Goal: Transaction & Acquisition: Book appointment/travel/reservation

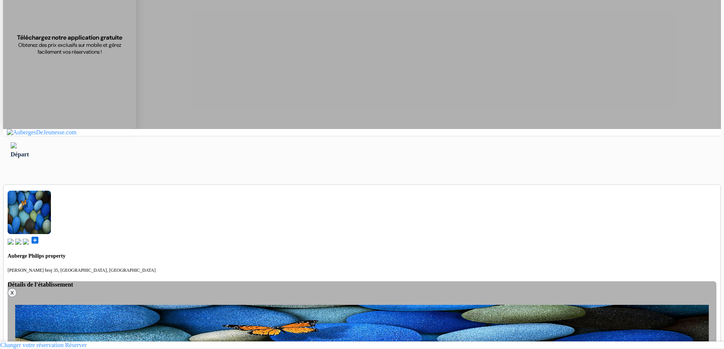
scroll to position [66, 0]
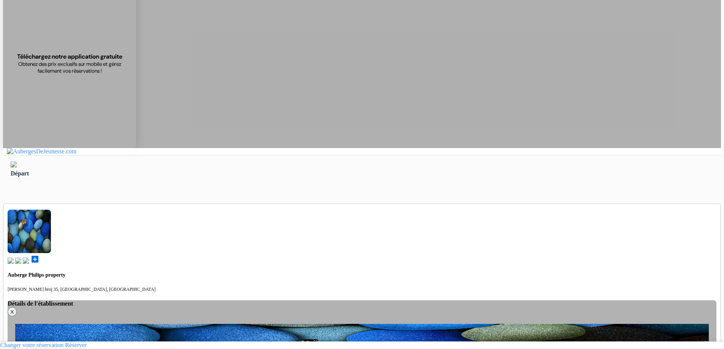
type input "Ardonit"
type input "saliji"
type input "[EMAIL_ADDRESS][DOMAIN_NAME]"
type input "070580897"
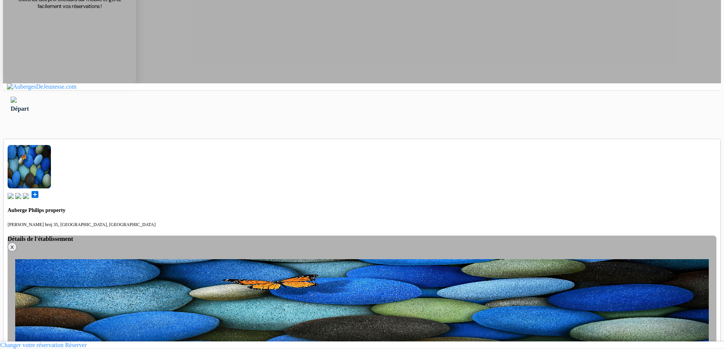
scroll to position [142, 0]
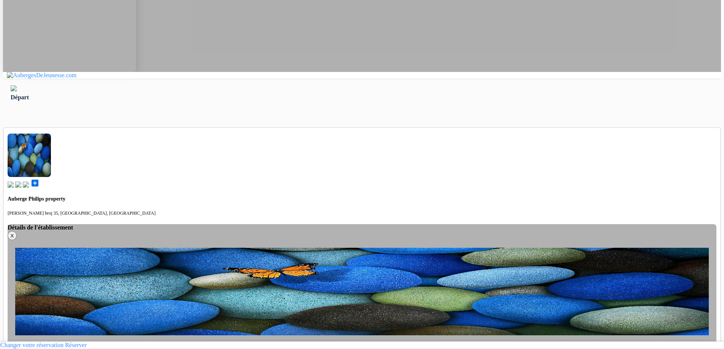
select select "236"
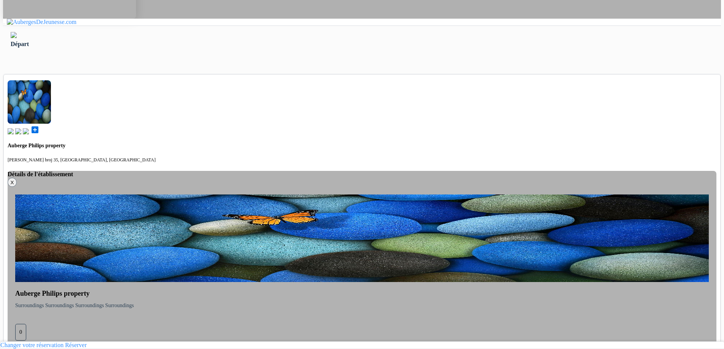
scroll to position [218, 0]
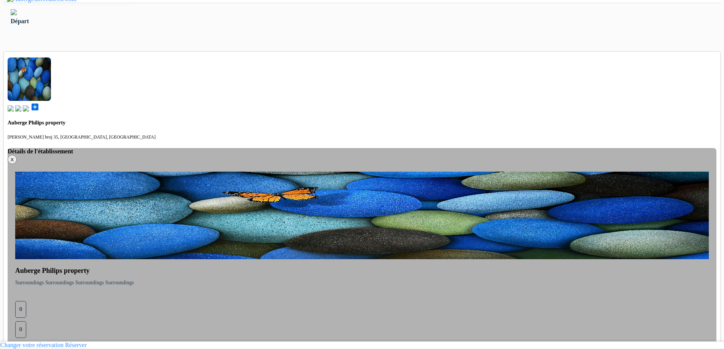
drag, startPoint x: 240, startPoint y: 99, endPoint x: 244, endPoint y: 98, distance: 3.8
type input "70580897"
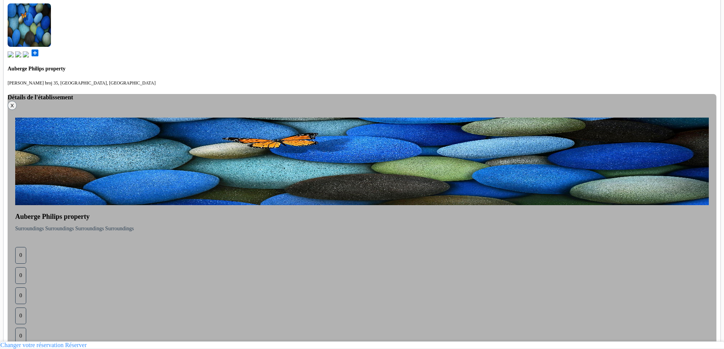
scroll to position [265, 0]
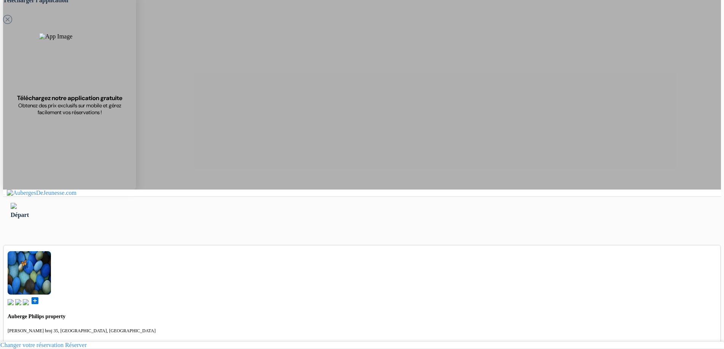
scroll to position [286, 0]
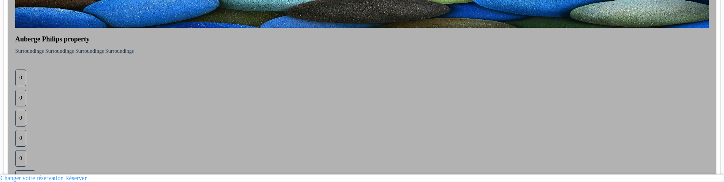
scroll to position [453, 0]
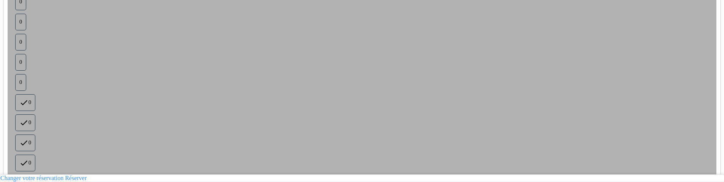
scroll to position [526, 0]
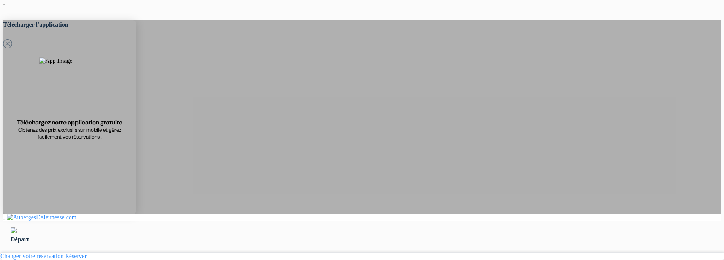
type input "Ardonit"
type input "saliji"
type input "[EMAIL_ADDRESS][DOMAIN_NAME]"
type input "070580897"
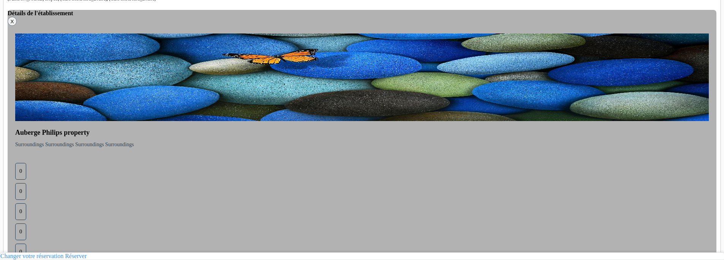
scroll to position [380, 0]
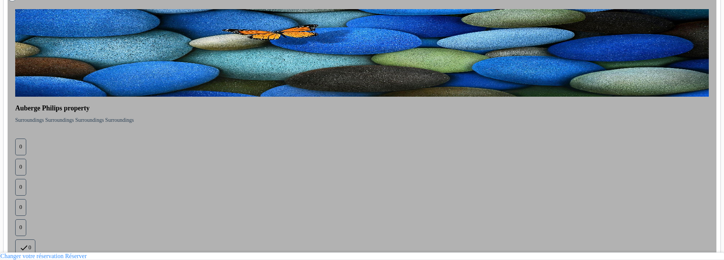
select select "2026"
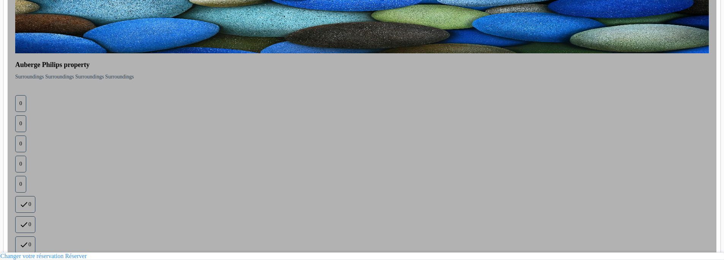
scroll to position [458, 0]
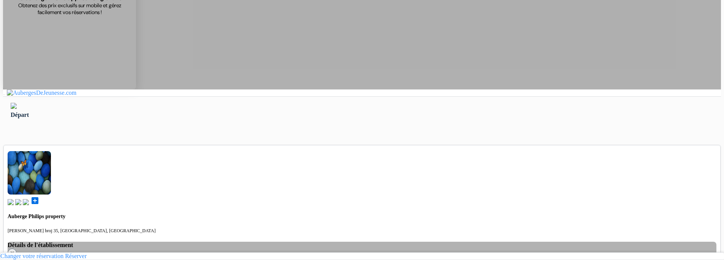
scroll to position [124, 0]
select select "236"
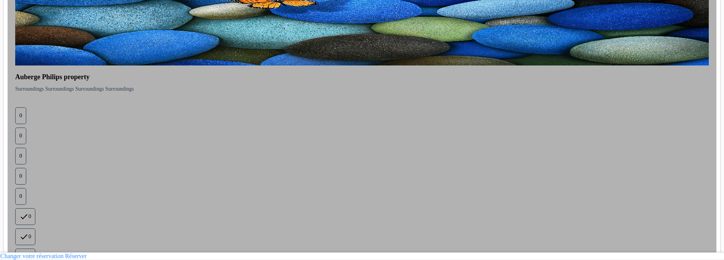
scroll to position [458, 0]
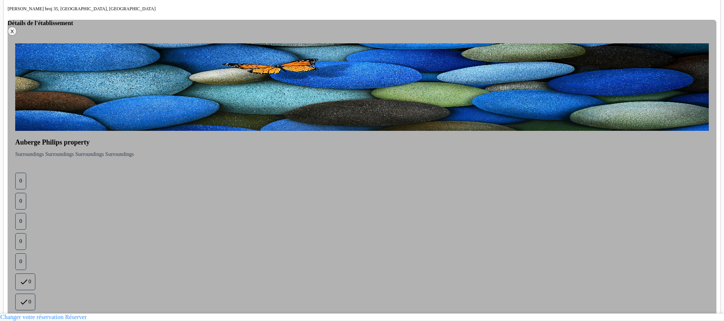
scroll to position [327, 0]
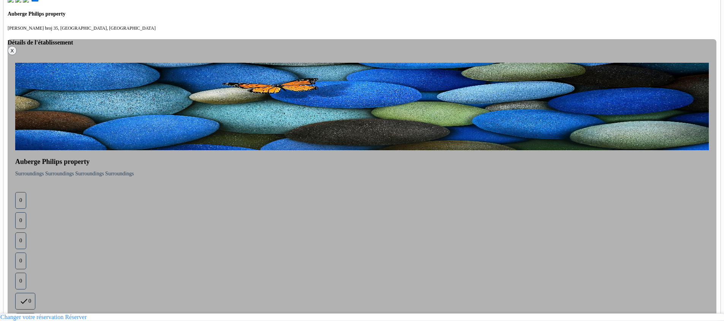
select select "04"
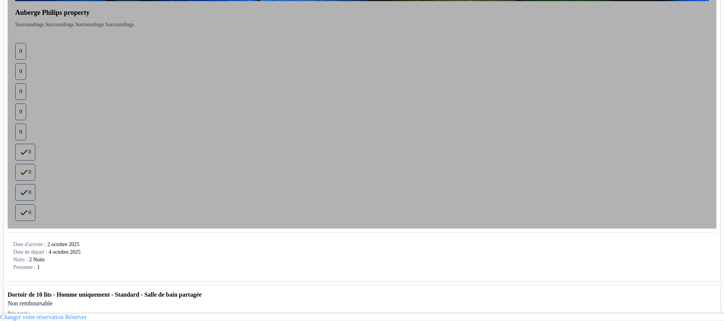
scroll to position [479, 0]
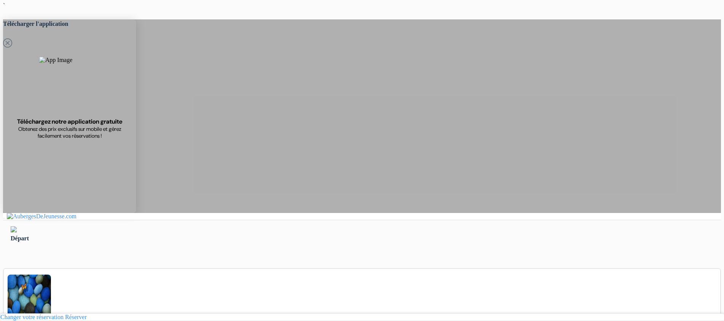
scroll to position [0, 0]
click at [136, 216] on div "Départ" at bounding box center [362, 235] width 718 height 29
click at [17, 216] on img at bounding box center [14, 230] width 6 height 6
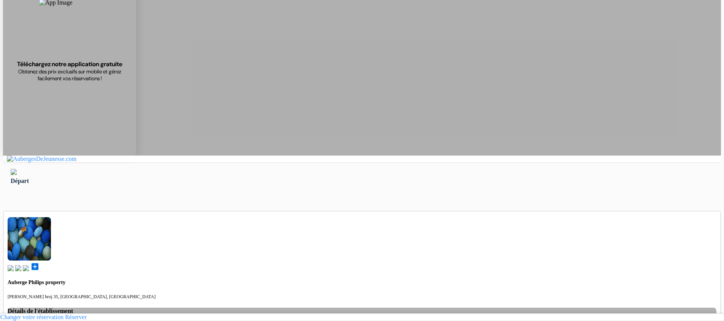
scroll to position [38, 0]
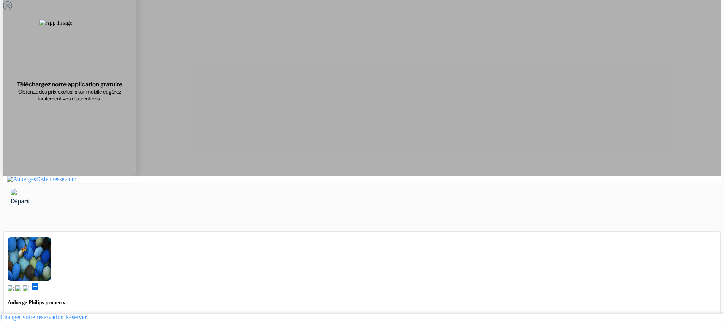
type input "Ardonit"
type input "saliji"
type input "[EMAIL_ADDRESS][DOMAIN_NAME]"
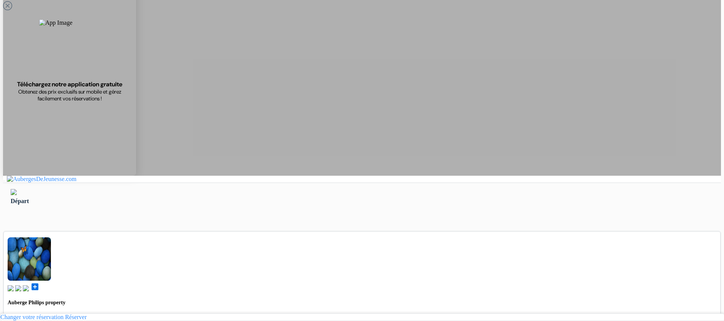
type input "070580897"
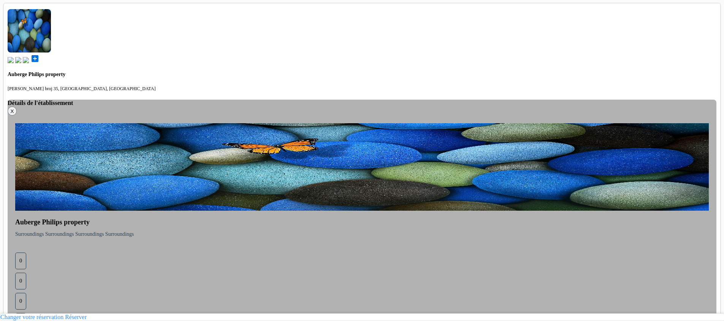
scroll to position [293, 0]
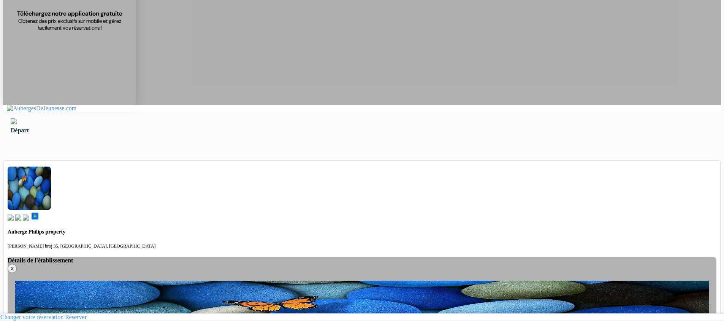
scroll to position [94, 0]
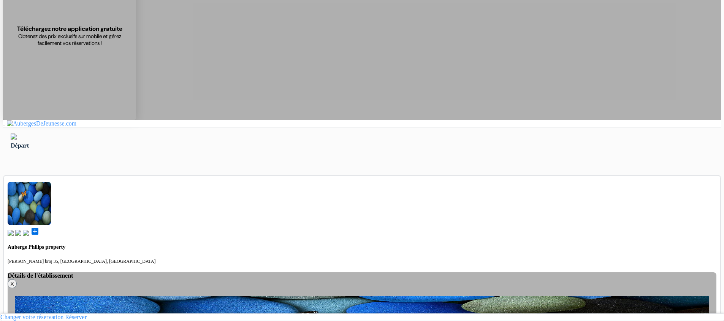
select select "236"
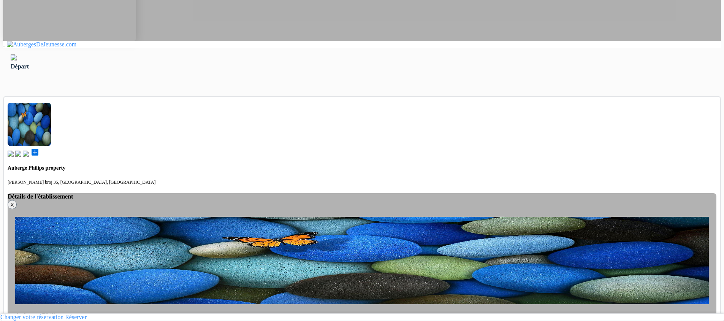
scroll to position [293, 0]
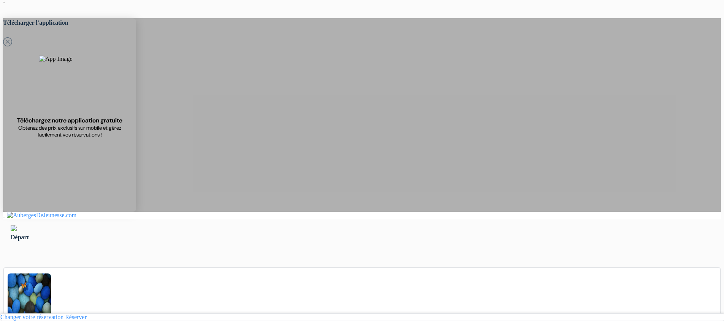
scroll to position [0, 0]
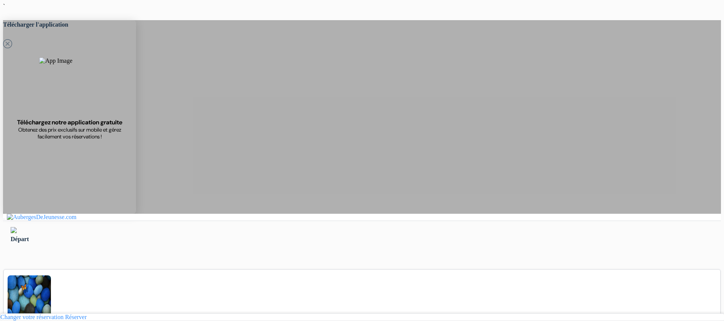
click at [127, 221] on div "Départ" at bounding box center [362, 235] width 718 height 29
click at [17, 227] on img at bounding box center [14, 230] width 6 height 6
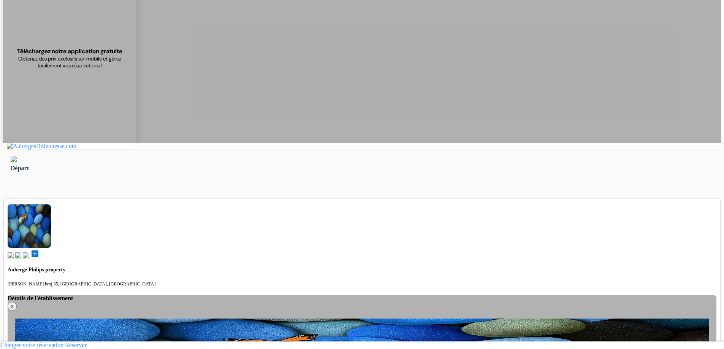
scroll to position [76, 0]
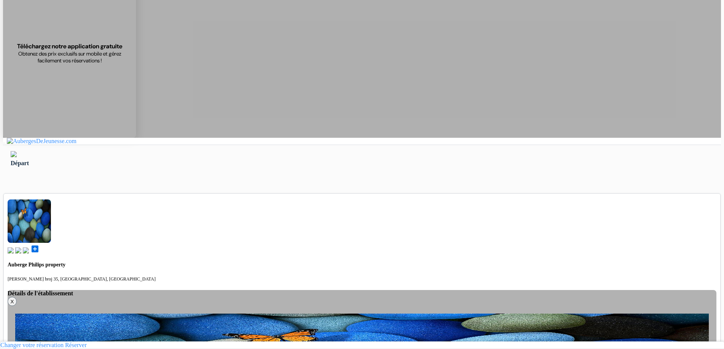
type input "Ardonit"
type input "saliji"
type input "[EMAIL_ADDRESS][DOMAIN_NAME]"
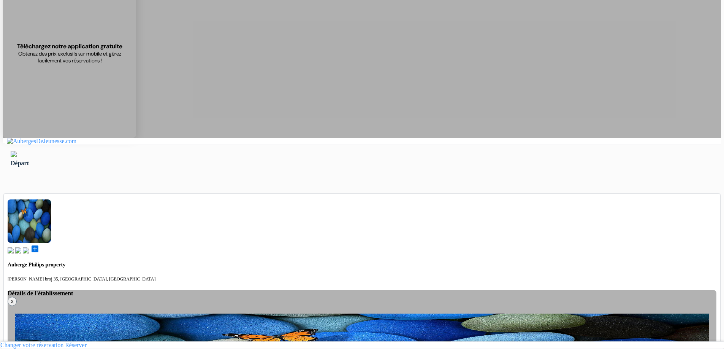
type input "070580897"
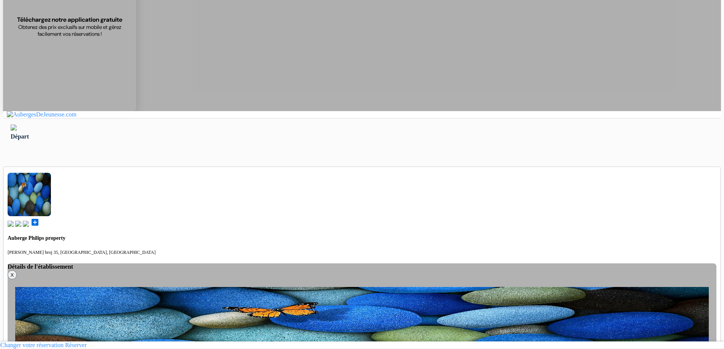
scroll to position [190, 0]
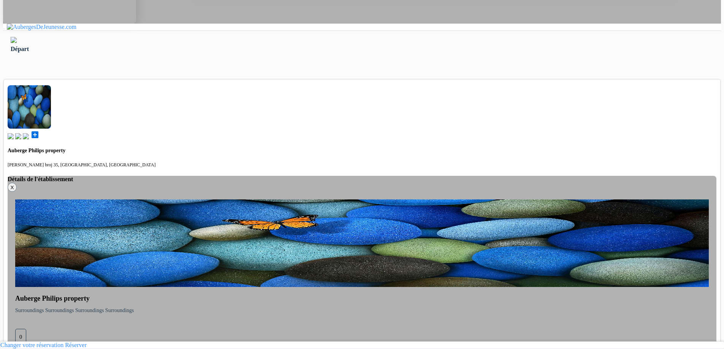
select select "8"
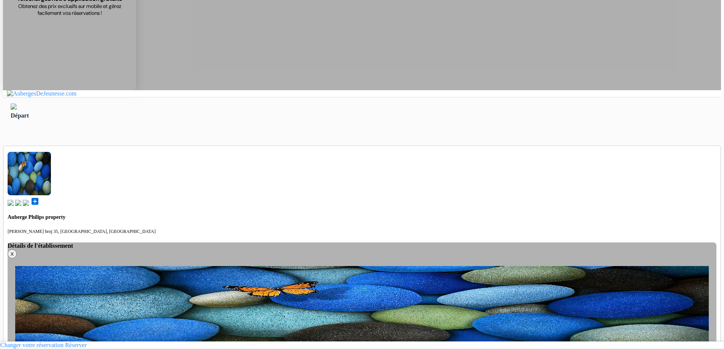
scroll to position [114, 0]
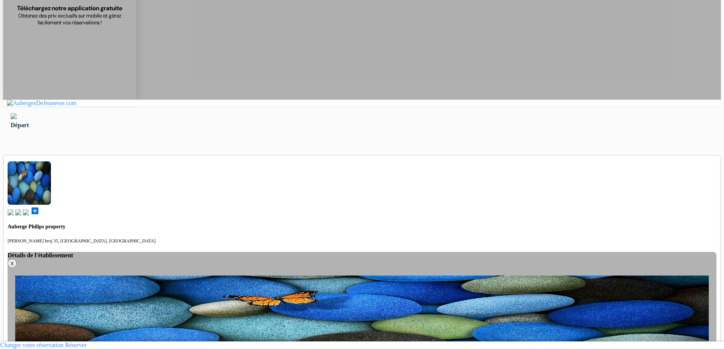
select select "236"
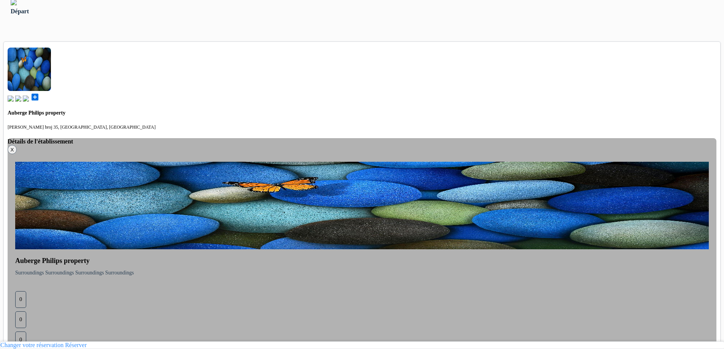
scroll to position [265, 0]
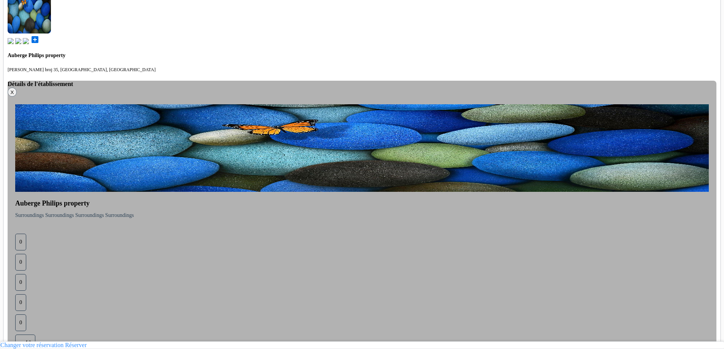
scroll to position [286, 0]
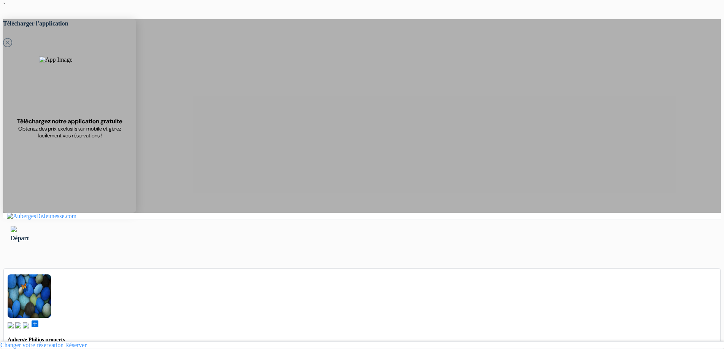
scroll to position [0, 0]
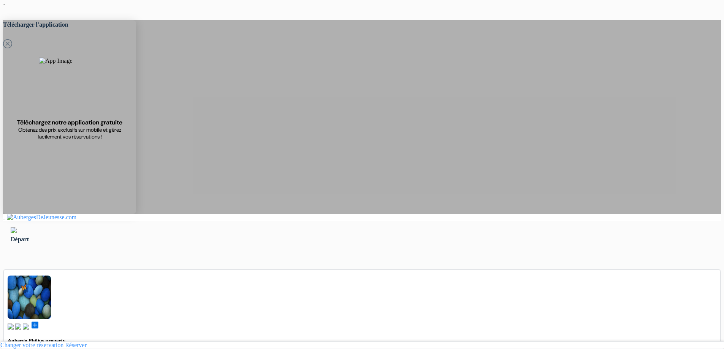
click at [17, 227] on img at bounding box center [14, 230] width 6 height 6
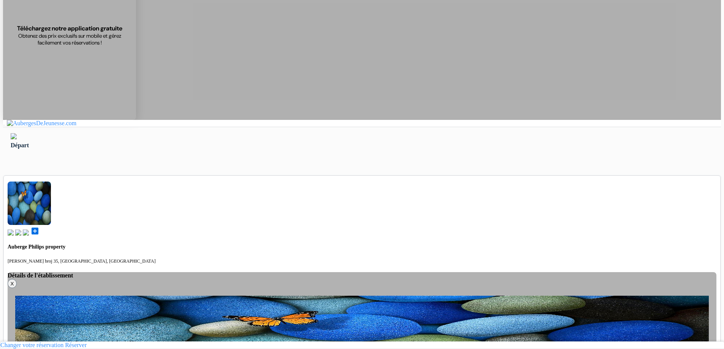
scroll to position [66, 0]
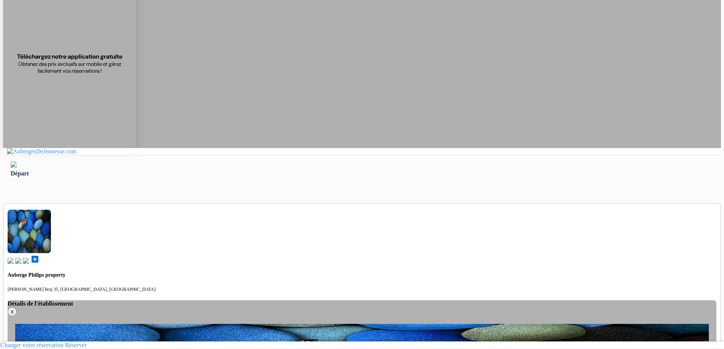
type input "Ardonit"
type input "saliji"
type input "[EMAIL_ADDRESS][DOMAIN_NAME]"
type input "070580897"
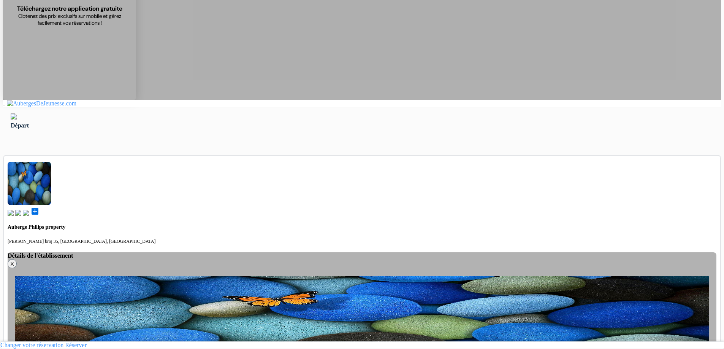
scroll to position [142, 0]
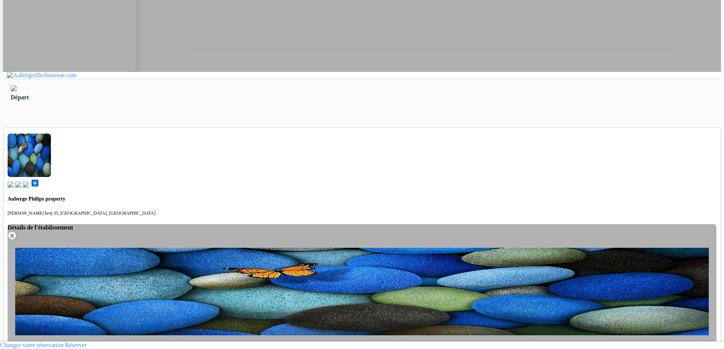
select select "5"
drag, startPoint x: 259, startPoint y: 138, endPoint x: 259, endPoint y: 116, distance: 22.0
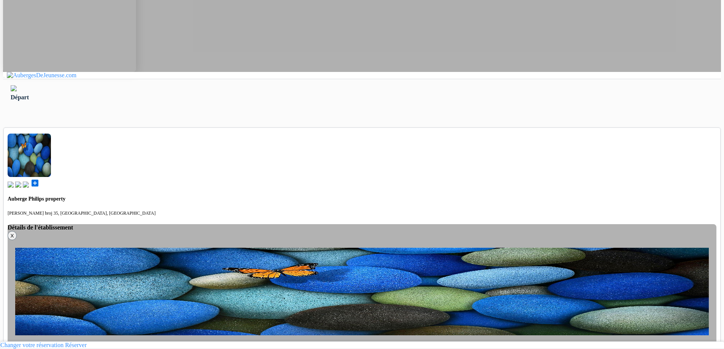
select select "8"
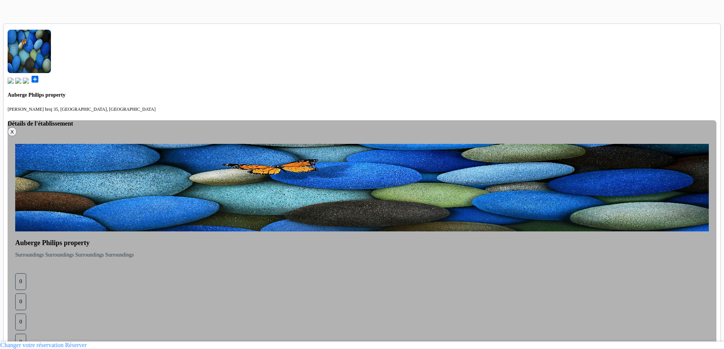
scroll to position [265, 0]
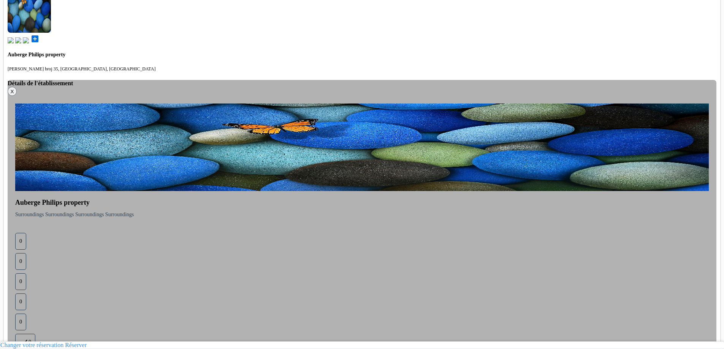
scroll to position [286, 0]
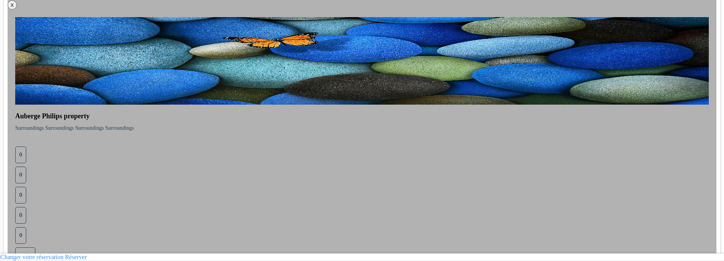
scroll to position [374, 0]
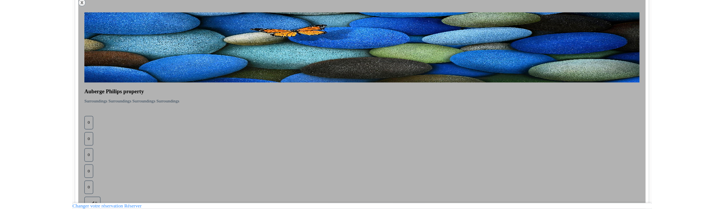
scroll to position [375, 0]
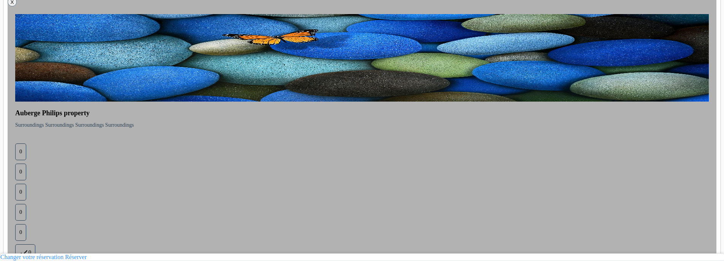
drag, startPoint x: 367, startPoint y: 260, endPoint x: 367, endPoint y: 214, distance: 45.6
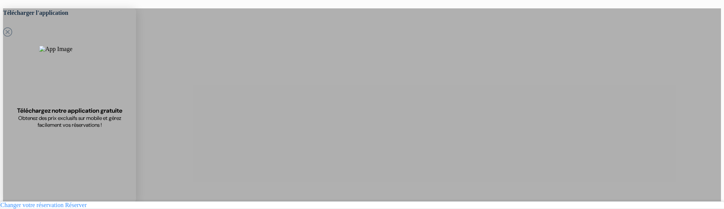
scroll to position [0, 0]
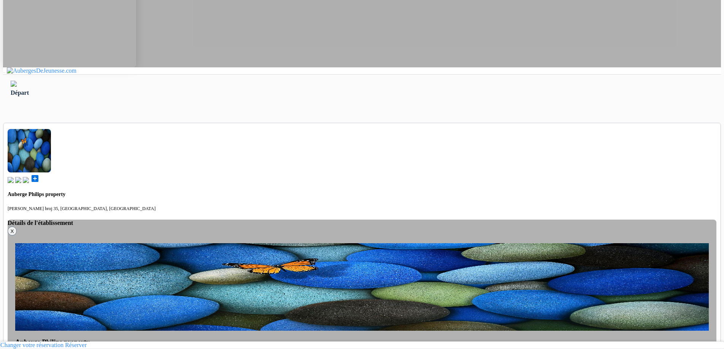
scroll to position [28, 0]
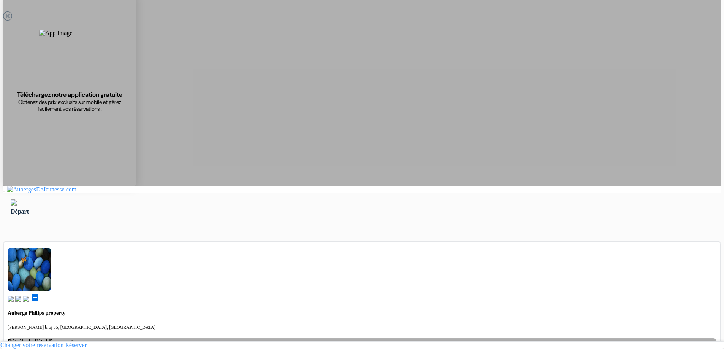
type input "Ardonit"
type input "saliji"
type input "[EMAIL_ADDRESS][DOMAIN_NAME]"
type input "070580897"
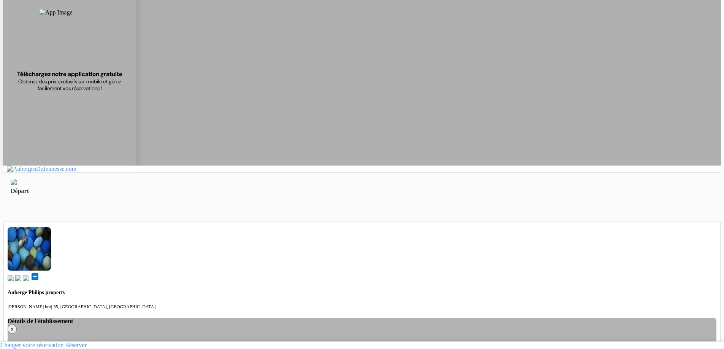
scroll to position [104, 0]
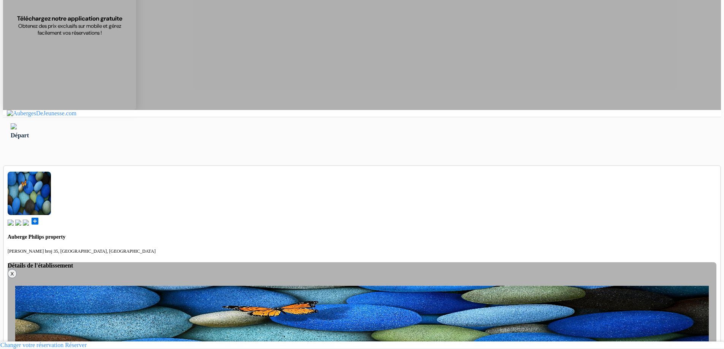
select select "236"
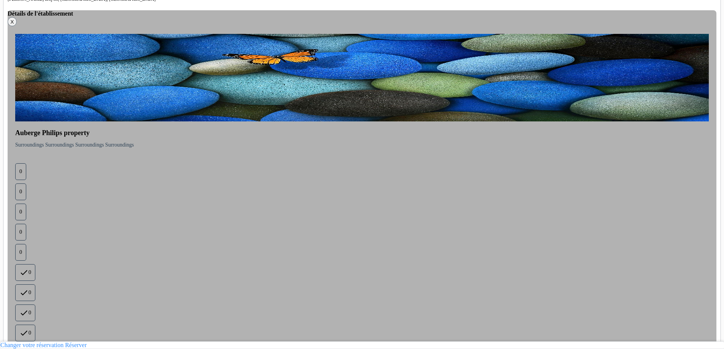
scroll to position [370, 0]
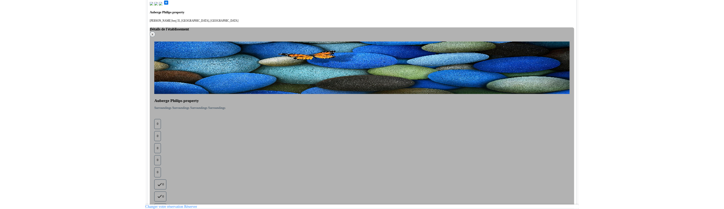
scroll to position [322, 0]
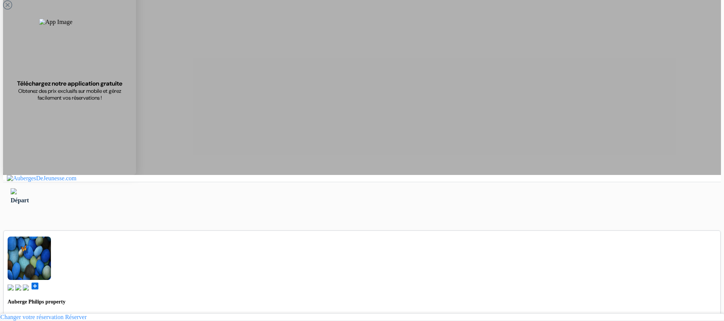
scroll to position [0, 0]
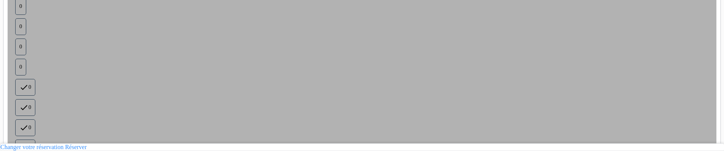
scroll to position [541, 0]
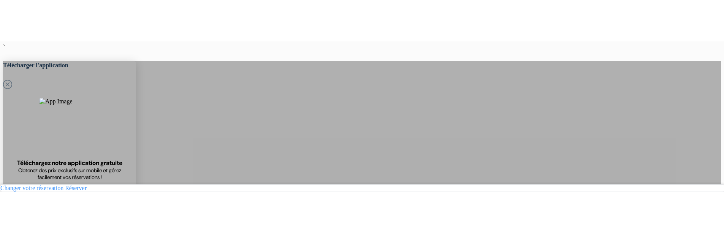
scroll to position [0, 0]
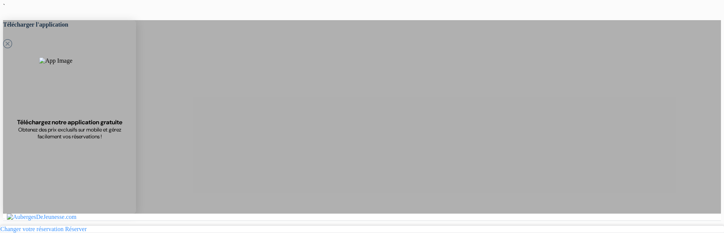
click at [17, 227] on img at bounding box center [14, 230] width 6 height 6
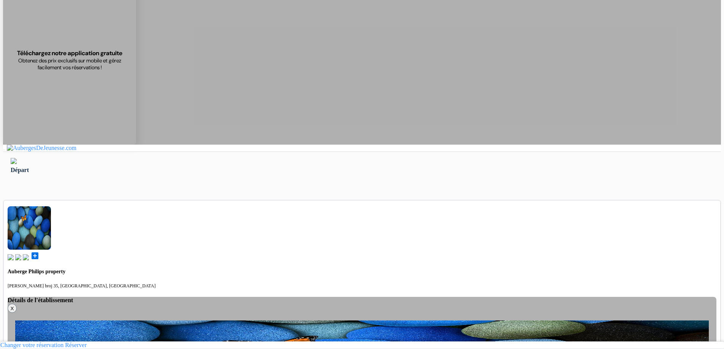
scroll to position [46, 0]
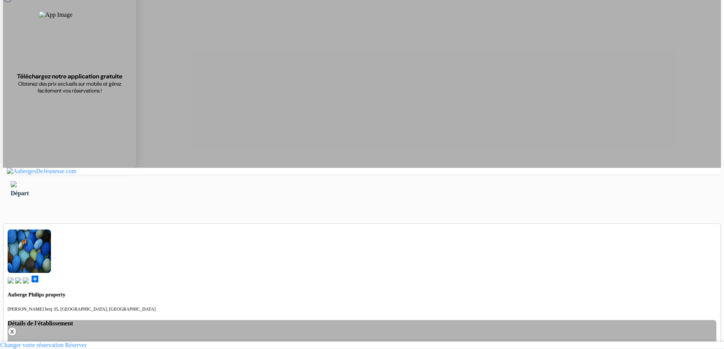
type input "Ardonit"
type input "saliji"
type input "[EMAIL_ADDRESS][DOMAIN_NAME]"
type input "070580897"
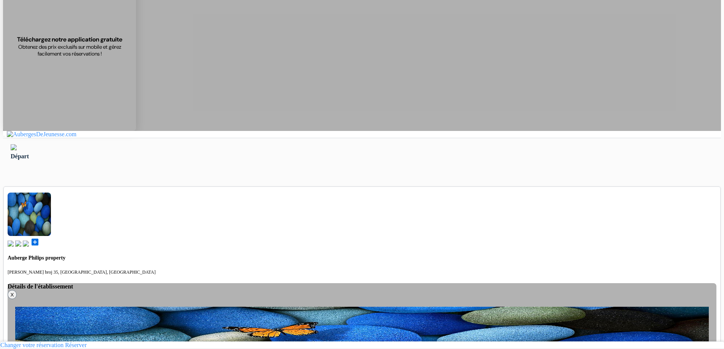
scroll to position [84, 0]
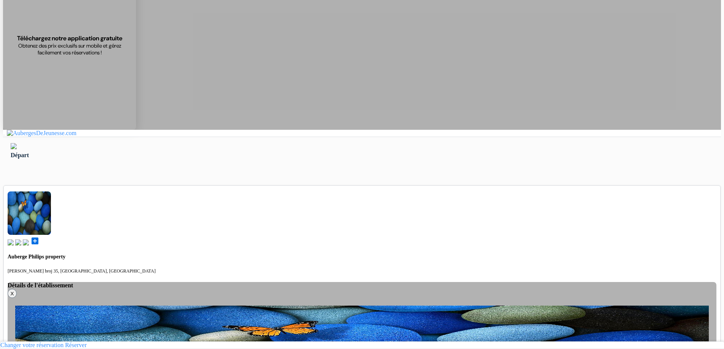
select select "236"
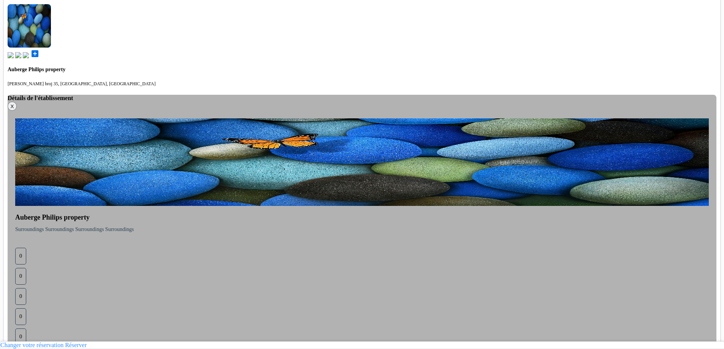
scroll to position [274, 0]
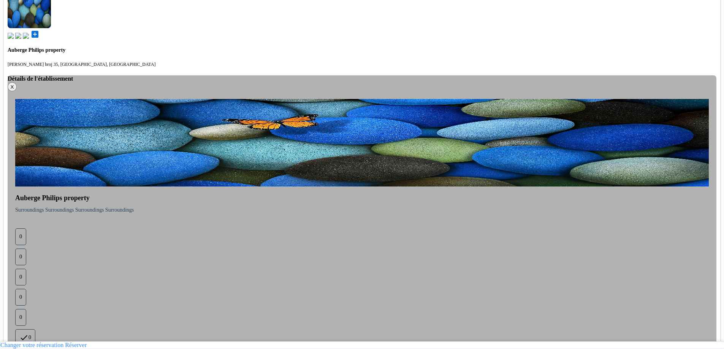
scroll to position [286, 0]
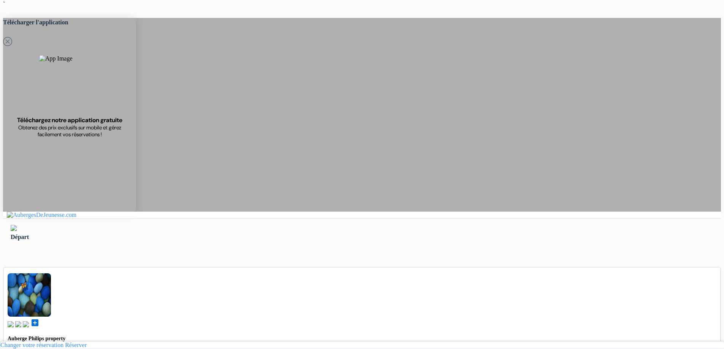
scroll to position [0, 0]
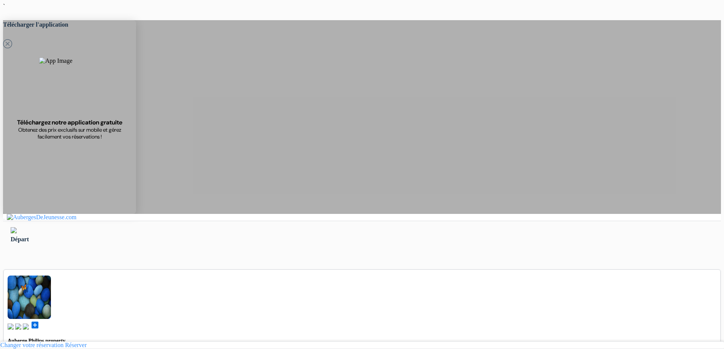
click at [17, 227] on img at bounding box center [14, 230] width 6 height 6
type input "Ardonit"
type input "saliji"
type input "[EMAIL_ADDRESS][DOMAIN_NAME]"
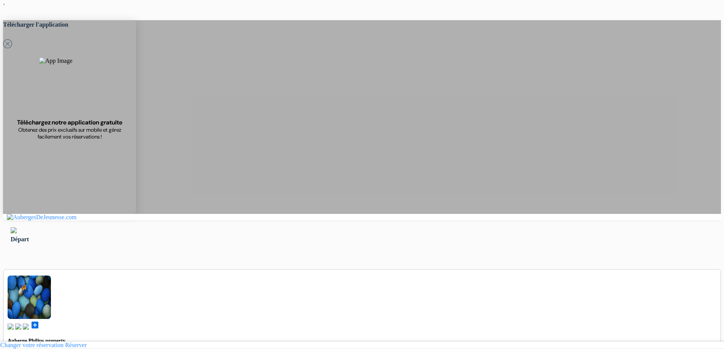
type input "070580897"
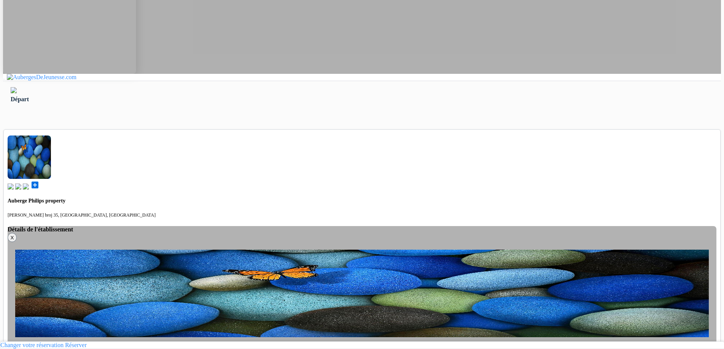
scroll to position [151, 0]
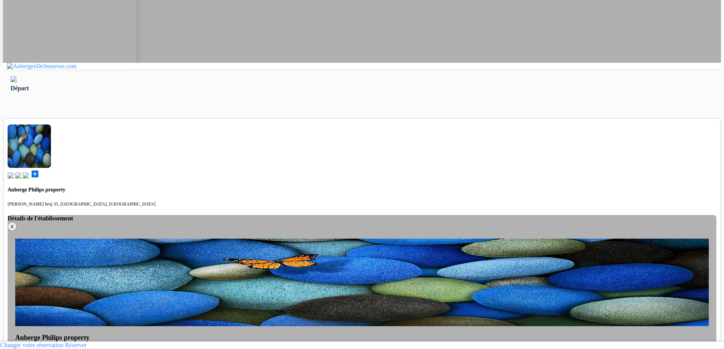
select select "2"
select select "236"
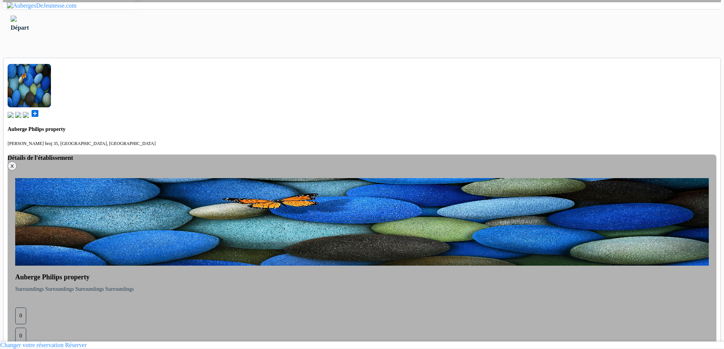
scroll to position [265, 0]
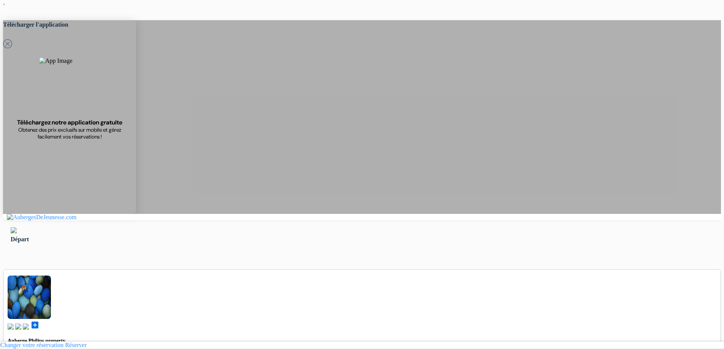
scroll to position [266, 0]
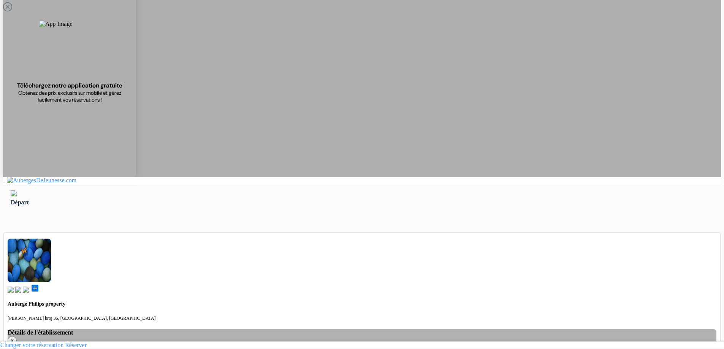
scroll to position [38, 0]
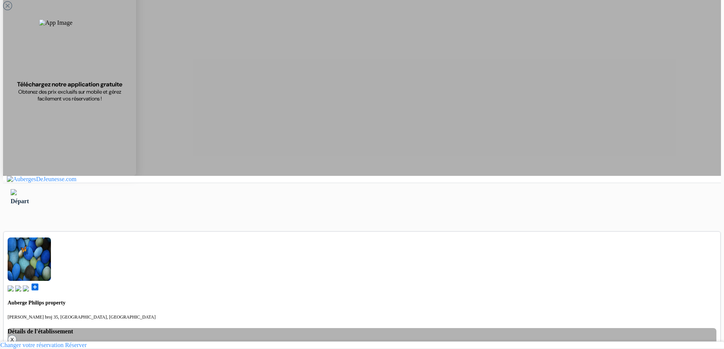
type input "Ardonit"
type input "saliji"
type input "[EMAIL_ADDRESS][DOMAIN_NAME]"
type input "070580897"
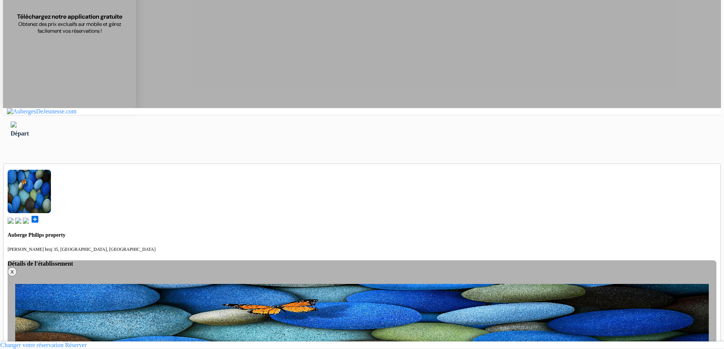
scroll to position [104, 0]
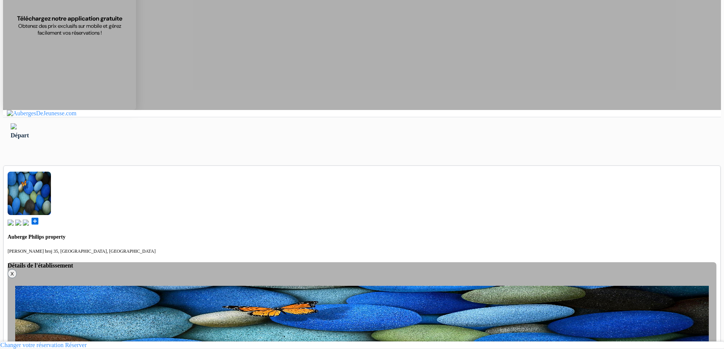
select select "236"
select select "3"
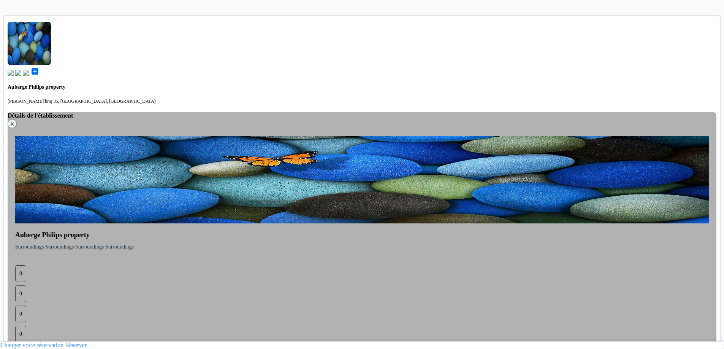
scroll to position [265, 0]
